Goal: Transaction & Acquisition: Purchase product/service

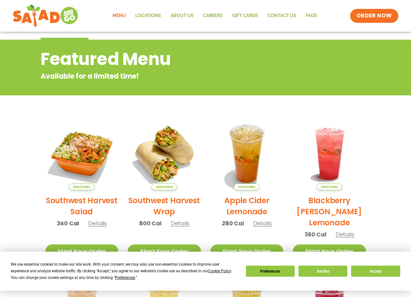
scroll to position [15, 0]
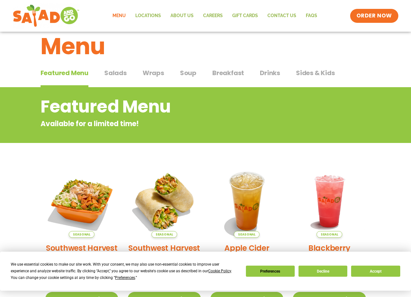
click at [127, 73] on div "Featured Menu Featured Menu Salads Salads Wraps Wraps Soup Soup Breakfast Break…" at bounding box center [206, 77] width 330 height 22
click at [122, 73] on span "Salads" at bounding box center [115, 73] width 22 height 10
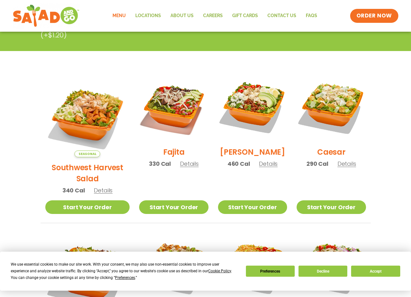
scroll to position [141, 0]
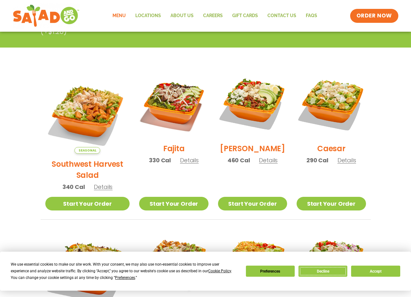
click at [319, 274] on button "Decline" at bounding box center [322, 271] width 49 height 11
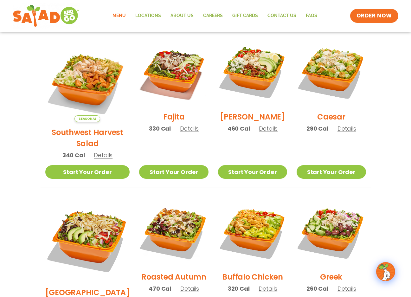
scroll to position [205, 0]
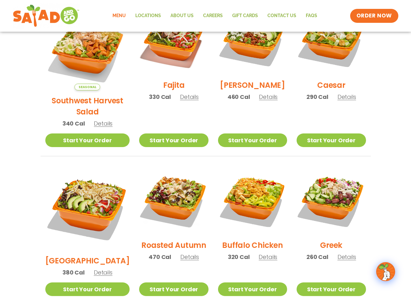
click at [180, 253] on span "Details" at bounding box center [189, 257] width 19 height 8
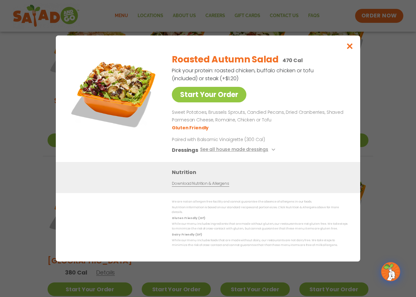
click at [51, 159] on div "Start Your Order Roasted Autumn Salad 470 Cal Pick your protein: roasted chicke…" at bounding box center [208, 148] width 416 height 297
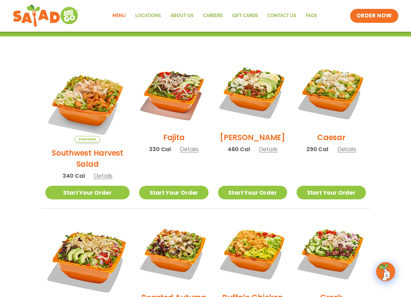
scroll to position [141, 0]
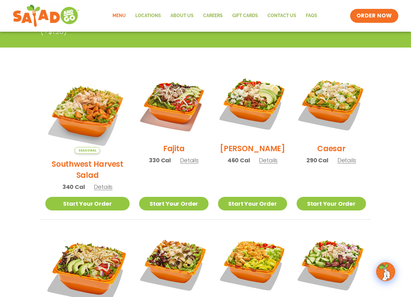
click at [278, 52] on section "Salads Our house-made dressings make our huge portions even more delicious. Goo…" at bounding box center [205, 238] width 411 height 557
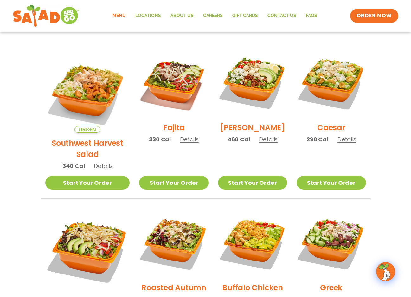
scroll to position [173, 0]
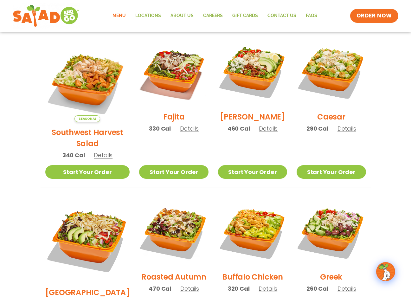
click at [97, 151] on span "Details" at bounding box center [103, 155] width 19 height 8
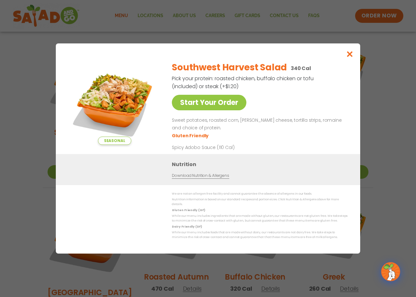
click at [375, 104] on div "Seasonal Start Your Order Southwest Harvest Salad 340 Cal Pick your protein: ro…" at bounding box center [208, 148] width 416 height 297
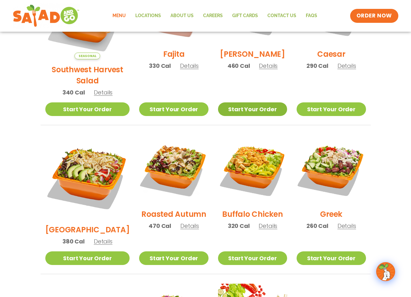
scroll to position [236, 0]
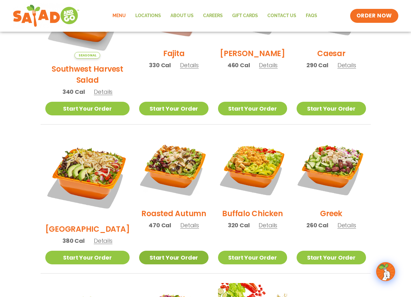
click at [188, 251] on link "Start Your Order" at bounding box center [173, 258] width 69 height 14
